Goal: Task Accomplishment & Management: Manage account settings

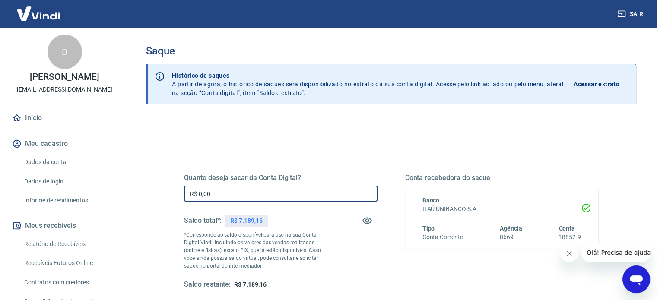
click at [238, 196] on input "R$ 0,00" at bounding box center [281, 194] width 194 height 16
click at [233, 219] on p "R$ 7.189,16" at bounding box center [246, 220] width 32 height 9
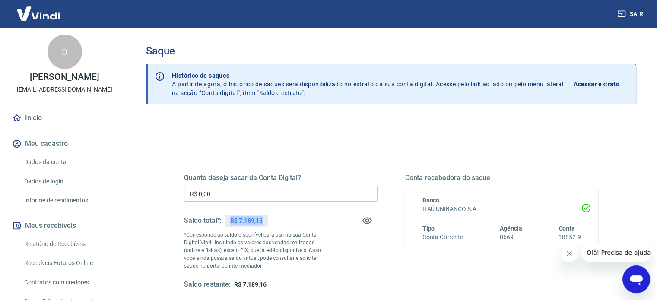
drag, startPoint x: 231, startPoint y: 219, endPoint x: 263, endPoint y: 219, distance: 31.5
click at [263, 219] on div "R$ 7.189,16" at bounding box center [246, 221] width 42 height 13
copy p "R$ 7.189,16"
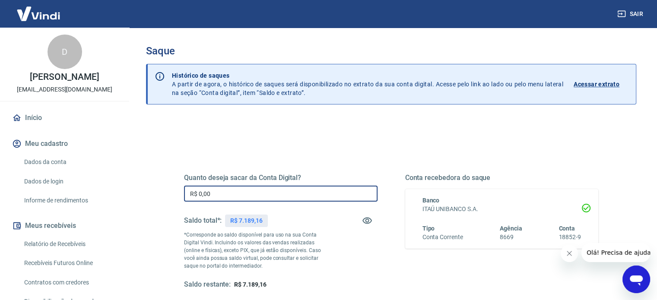
click at [228, 193] on input "R$ 0,00" at bounding box center [281, 194] width 194 height 16
paste input "text"
click at [228, 195] on input "R$ 0,00" at bounding box center [281, 194] width 194 height 16
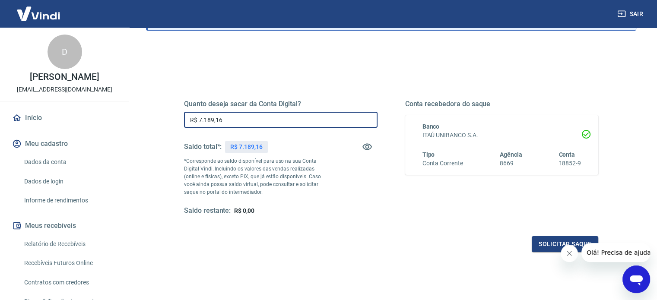
scroll to position [86, 0]
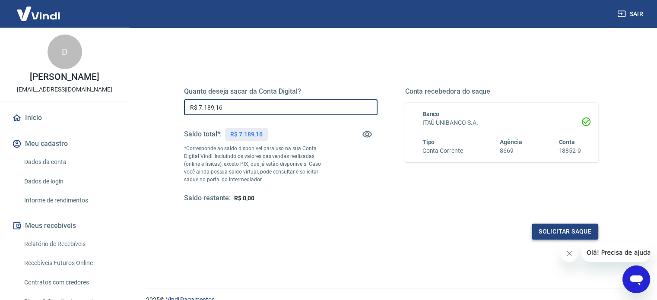
type input "R$ 7.189,16"
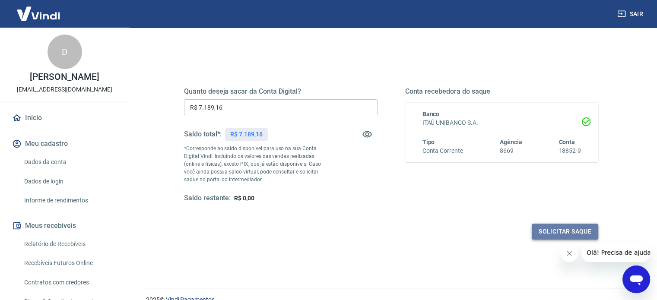
click at [562, 231] on button "Solicitar saque" at bounding box center [565, 232] width 67 height 16
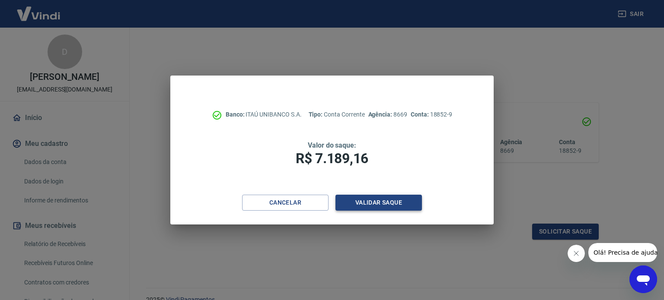
click at [389, 202] on button "Validar saque" at bounding box center [378, 203] width 86 height 16
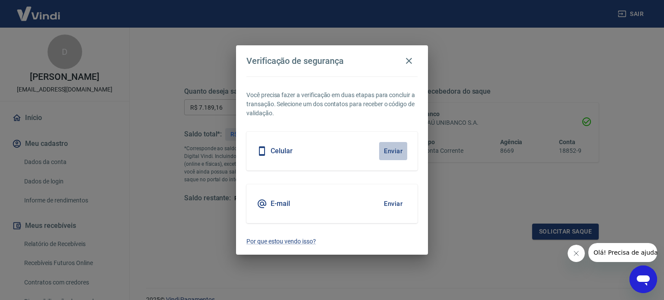
click at [390, 152] on button "Enviar" at bounding box center [393, 151] width 28 height 18
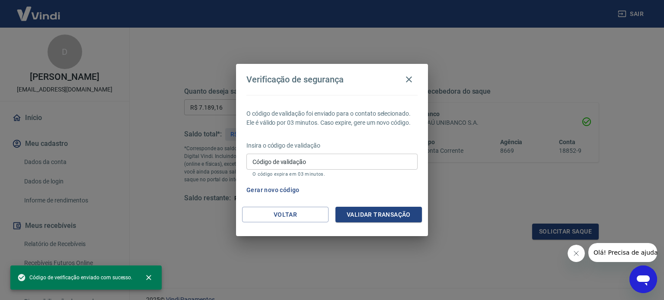
click at [334, 164] on input "Código de validação" at bounding box center [331, 162] width 171 height 16
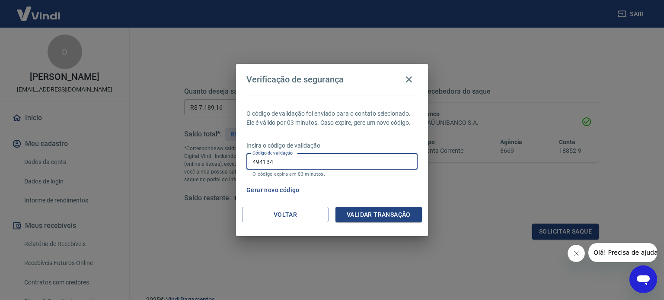
type input "494134"
click at [360, 204] on div "O código de validação foi enviado para o contato selecionado. Ele é válido por …" at bounding box center [332, 151] width 192 height 112
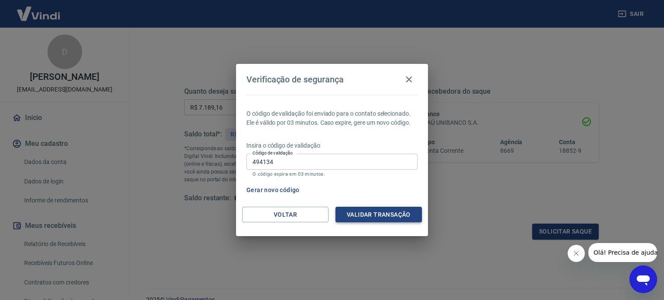
click at [360, 214] on button "Validar transação" at bounding box center [378, 215] width 86 height 16
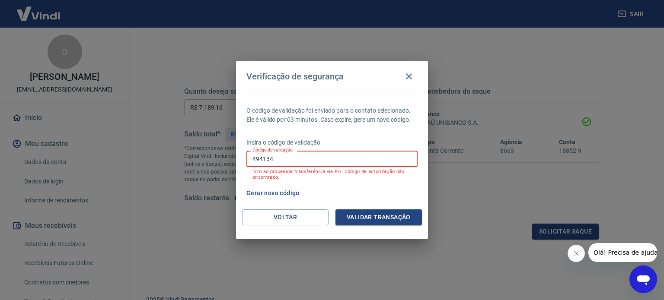
drag, startPoint x: 327, startPoint y: 158, endPoint x: 244, endPoint y: 157, distance: 83.0
click at [249, 156] on input "494134" at bounding box center [331, 159] width 171 height 16
click at [408, 77] on icon "button" at bounding box center [409, 76] width 6 height 6
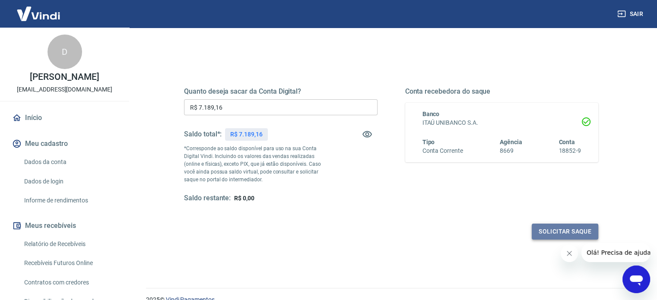
click at [556, 231] on button "Solicitar saque" at bounding box center [565, 232] width 67 height 16
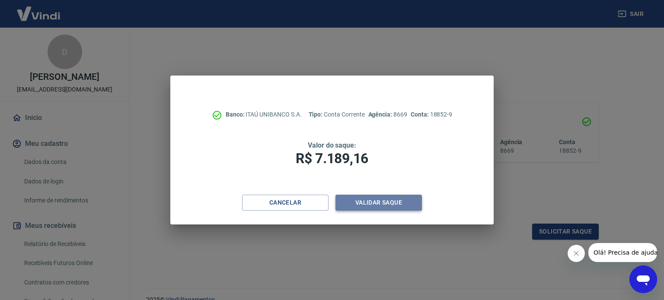
click at [355, 197] on button "Validar saque" at bounding box center [378, 203] width 86 height 16
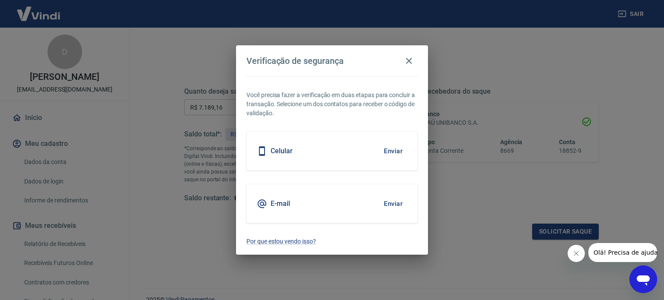
click at [391, 149] on button "Enviar" at bounding box center [393, 151] width 28 height 18
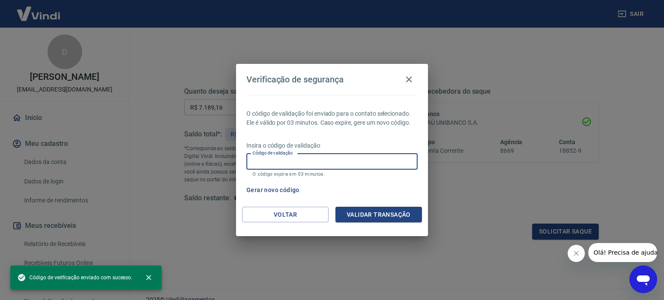
click at [290, 161] on input "Código de validação" at bounding box center [331, 162] width 171 height 16
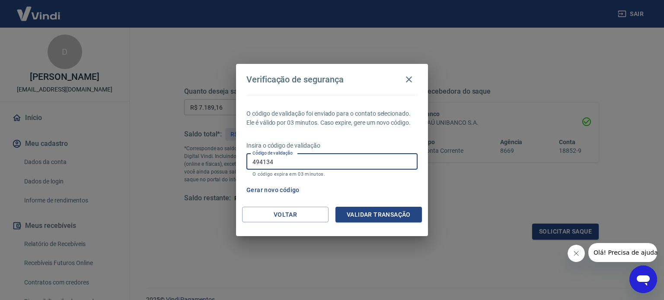
type input "494134"
click at [281, 190] on button "Gerar novo código" at bounding box center [273, 190] width 60 height 16
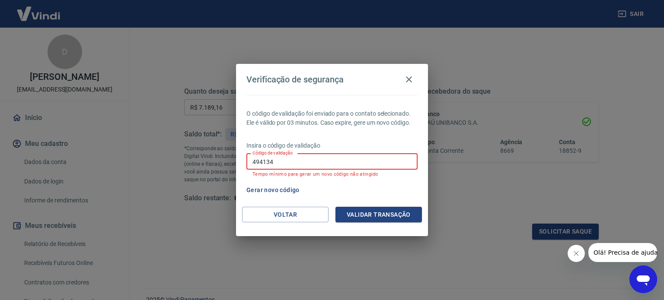
drag, startPoint x: 256, startPoint y: 156, endPoint x: 221, endPoint y: 149, distance: 35.7
click at [221, 149] on div "Verificação de segurança O código de validação foi enviado para o contato selec…" at bounding box center [332, 150] width 664 height 300
click at [274, 192] on button "Gerar novo código" at bounding box center [273, 190] width 60 height 16
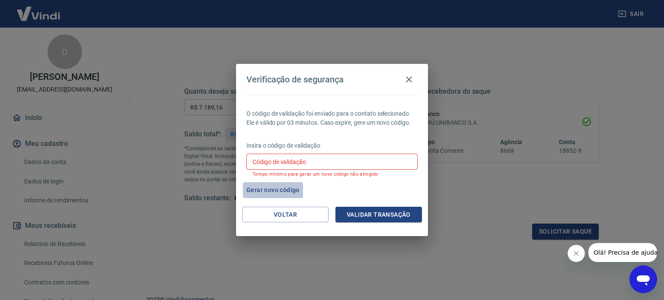
click at [274, 192] on button "Gerar novo código" at bounding box center [273, 190] width 60 height 16
click at [417, 79] on button "button" at bounding box center [408, 79] width 17 height 17
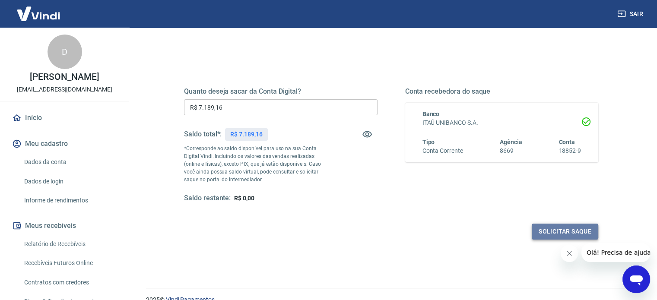
click at [556, 233] on button "Solicitar saque" at bounding box center [565, 232] width 67 height 16
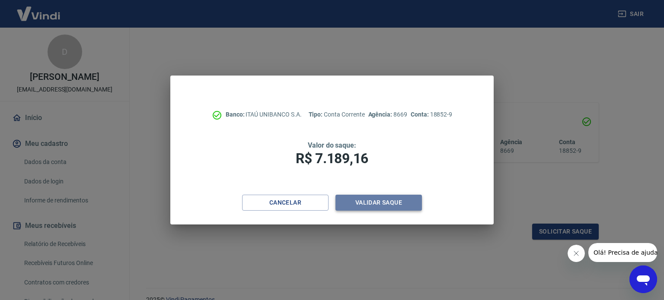
click at [382, 207] on button "Validar saque" at bounding box center [378, 203] width 86 height 16
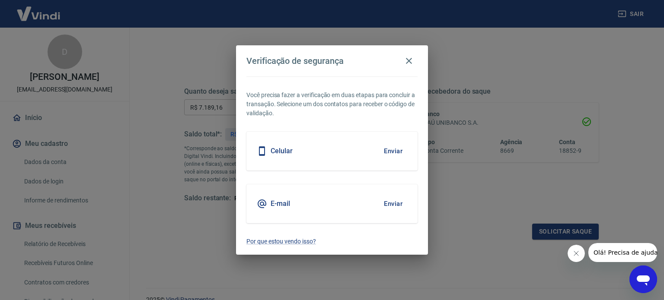
click at [392, 149] on button "Enviar" at bounding box center [393, 151] width 28 height 18
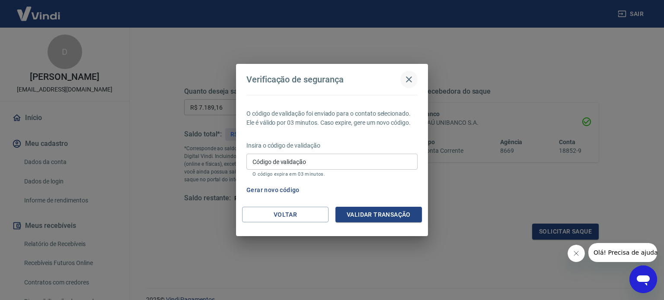
click at [405, 80] on icon "button" at bounding box center [408, 79] width 10 height 10
